Goal: Find specific page/section: Find specific page/section

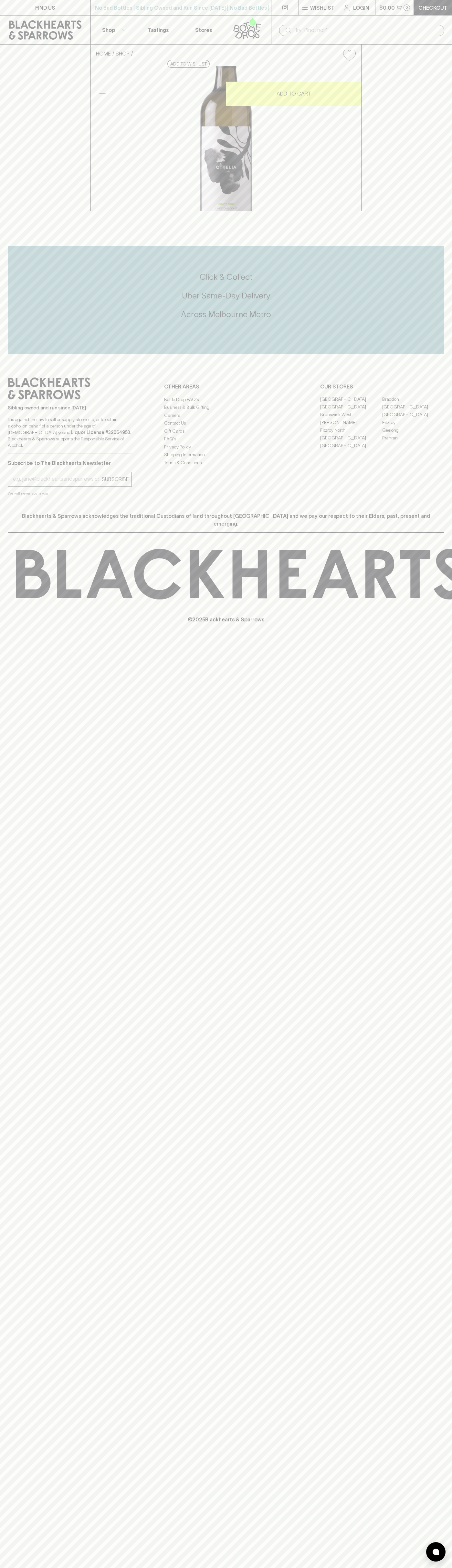
click at [291, 28] on icon at bounding box center [288, 30] width 8 height 8
click at [436, 404] on link "Braddon" at bounding box center [413, 399] width 62 height 8
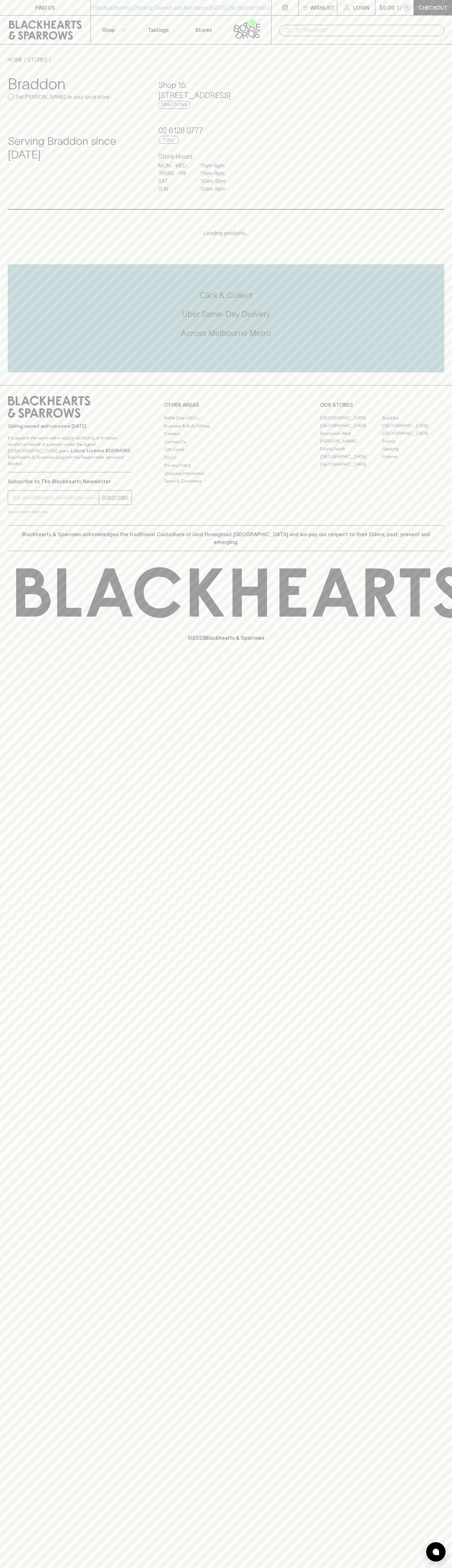
click at [377, 1567] on html "FIND US | No Bad Bottles | Sibling Owned and Run Since 2006 | No Bad Bottles | …" at bounding box center [226, 784] width 452 height 1568
click at [26, 1521] on div "FIND US | No Bad Bottles | Sibling Owned and Run Since 2006 | No Bad Bottles | …" at bounding box center [226, 784] width 452 height 1568
